Goal: Information Seeking & Learning: Learn about a topic

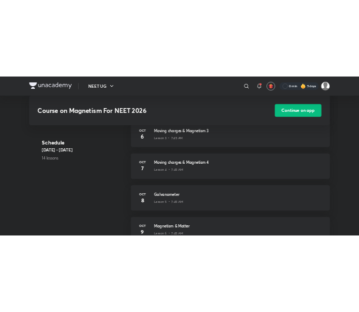
scroll to position [565, 0]
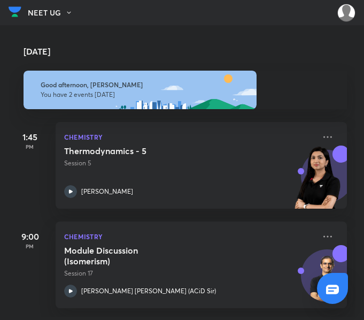
scroll to position [5, 0]
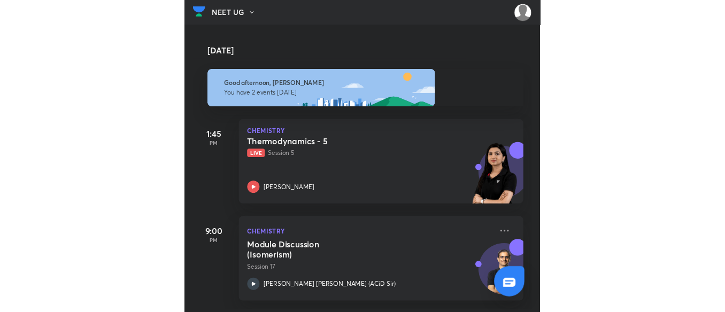
scroll to position [5, 0]
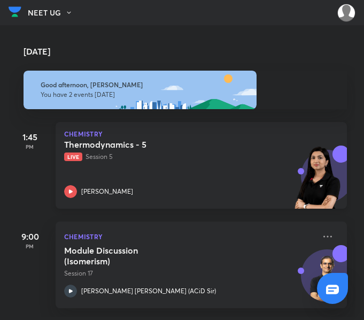
click at [224, 166] on div "Thermodynamics - 5 Live Session 5 Akansha Karnwal" at bounding box center [189, 168] width 251 height 59
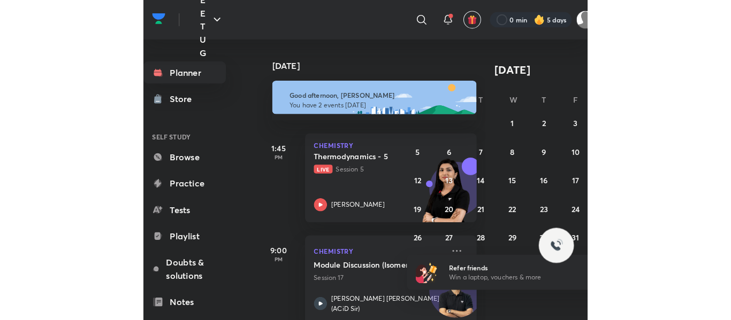
scroll to position [4, 0]
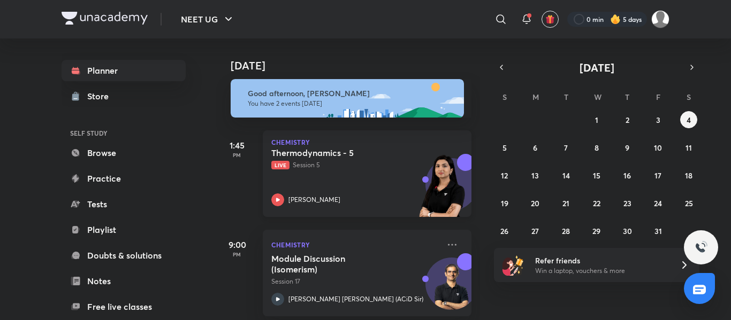
click at [364, 190] on div "Thermodynamics - 5 Live Session 5 Akansha Karnwal" at bounding box center [355, 177] width 168 height 59
